Goal: Transaction & Acquisition: Purchase product/service

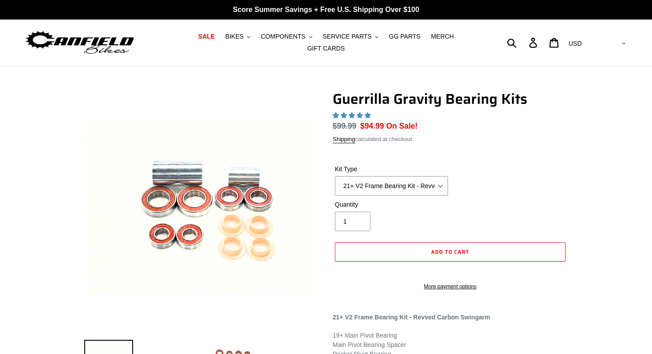
select select "highest-rating"
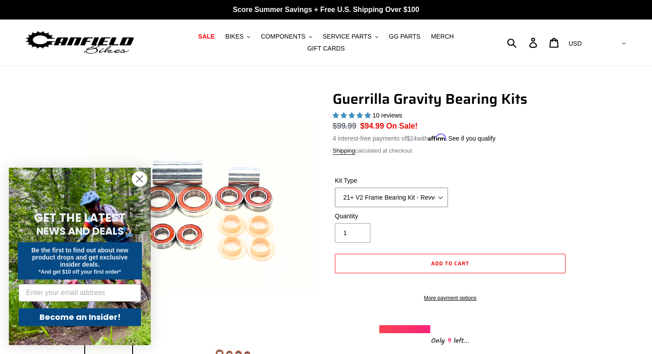
click at [439, 195] on select "21+ V2 Frame Bearing Kit - Revved Carbon Swingarm - (ETA 10/30/25) 19+ V1 Frame…" at bounding box center [391, 197] width 113 height 20
click at [289, 35] on span "COMPONENTS" at bounding box center [283, 37] width 44 height 8
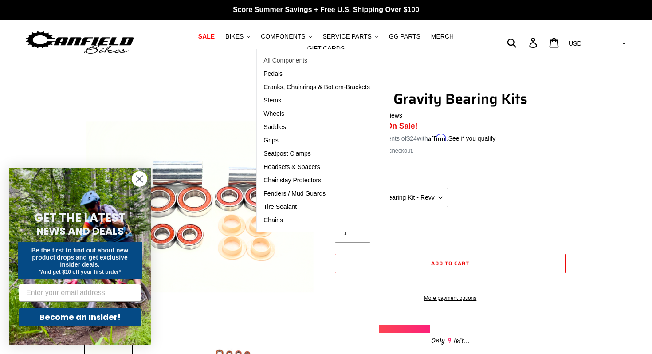
click at [287, 62] on span "All Components" at bounding box center [285, 61] width 44 height 8
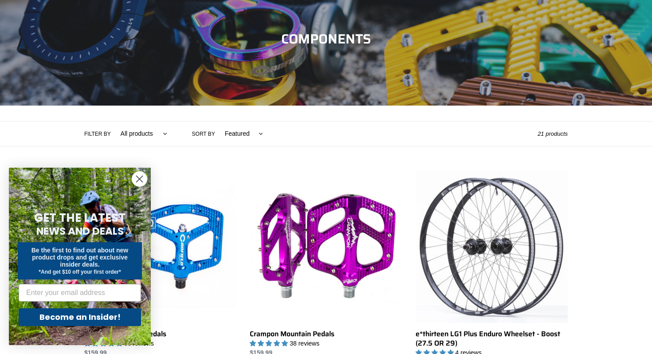
scroll to position [72, 0]
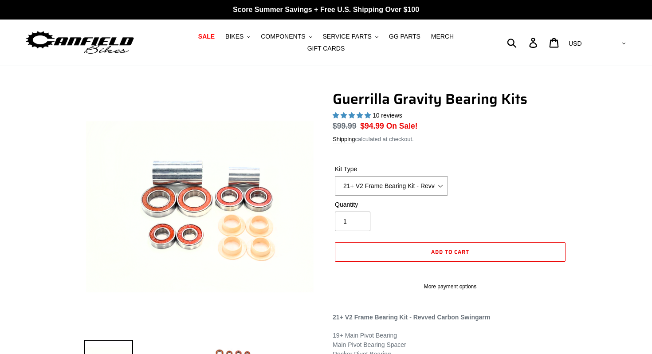
select select "highest-rating"
